Goal: Information Seeking & Learning: Check status

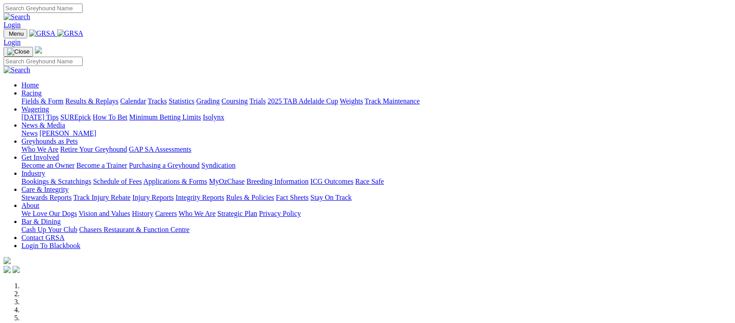
scroll to position [178, 0]
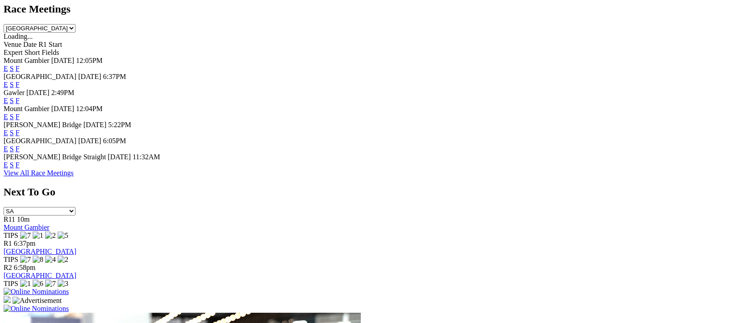
scroll to position [476, 0]
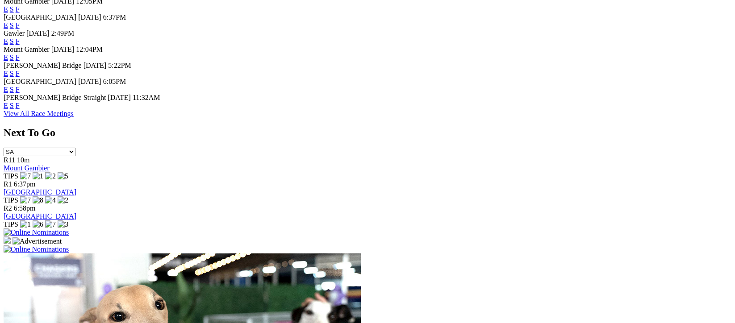
click at [74, 117] on link "View All Race Meetings" at bounding box center [39, 114] width 70 height 8
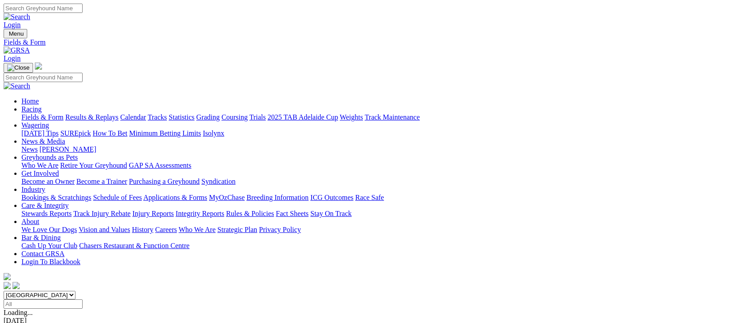
click at [83, 300] on input "Select date" at bounding box center [43, 304] width 79 height 9
type input "Today, 2 Oct 2025"
click at [118, 113] on link "Results & Replays" at bounding box center [91, 117] width 53 height 8
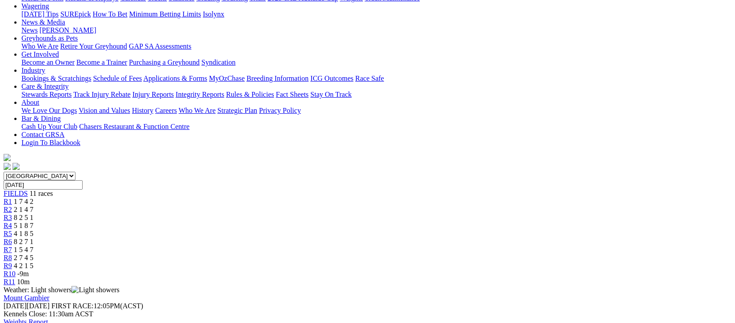
scroll to position [178, 0]
